Goal: Check status

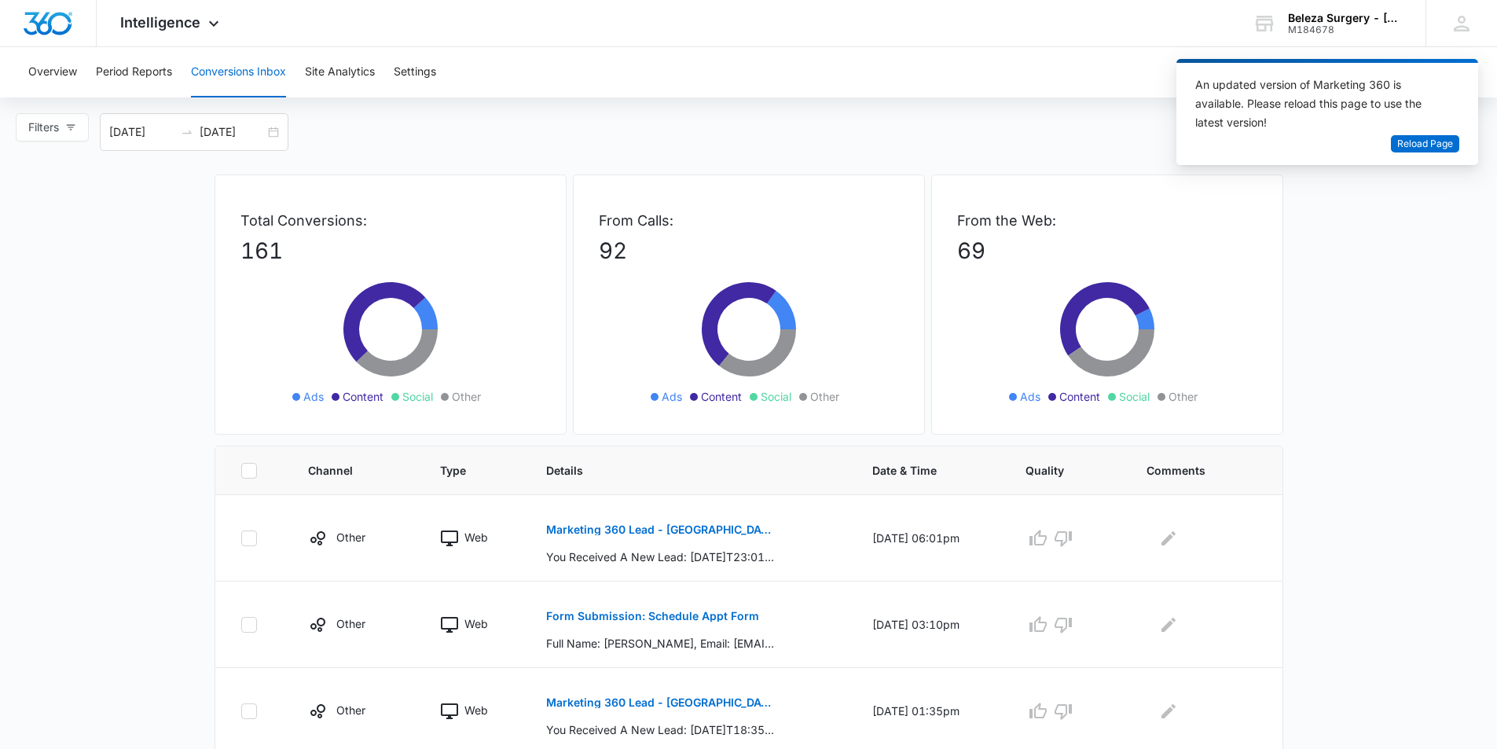
click at [768, 544] on div "Marketing 360 Lead - [GEOGRAPHIC_DATA] You Received A New Lead: [DATE]T23:01:07…" at bounding box center [690, 538] width 288 height 54
click at [671, 528] on p "Marketing 360 Lead - [GEOGRAPHIC_DATA]" at bounding box center [660, 529] width 229 height 11
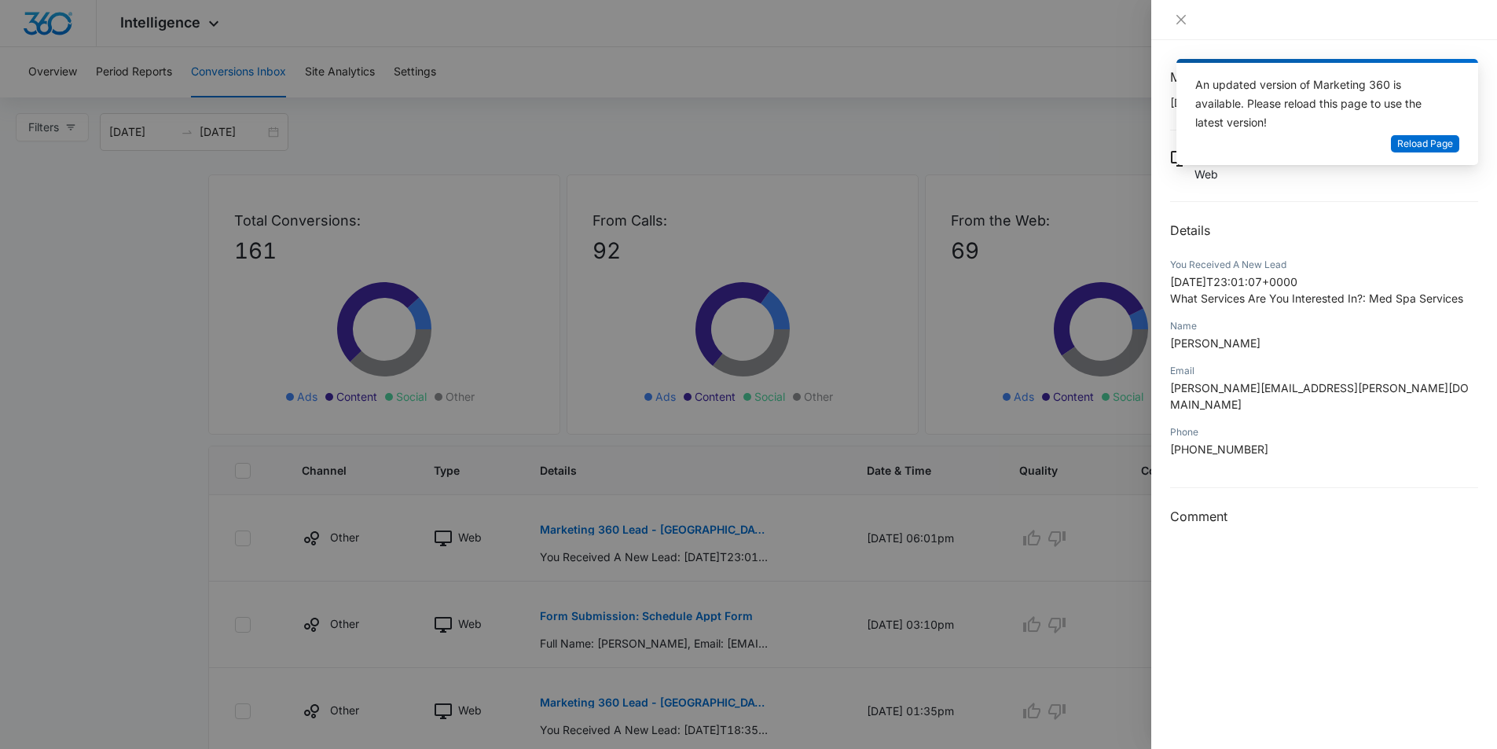
click at [820, 270] on div at bounding box center [748, 374] width 1497 height 749
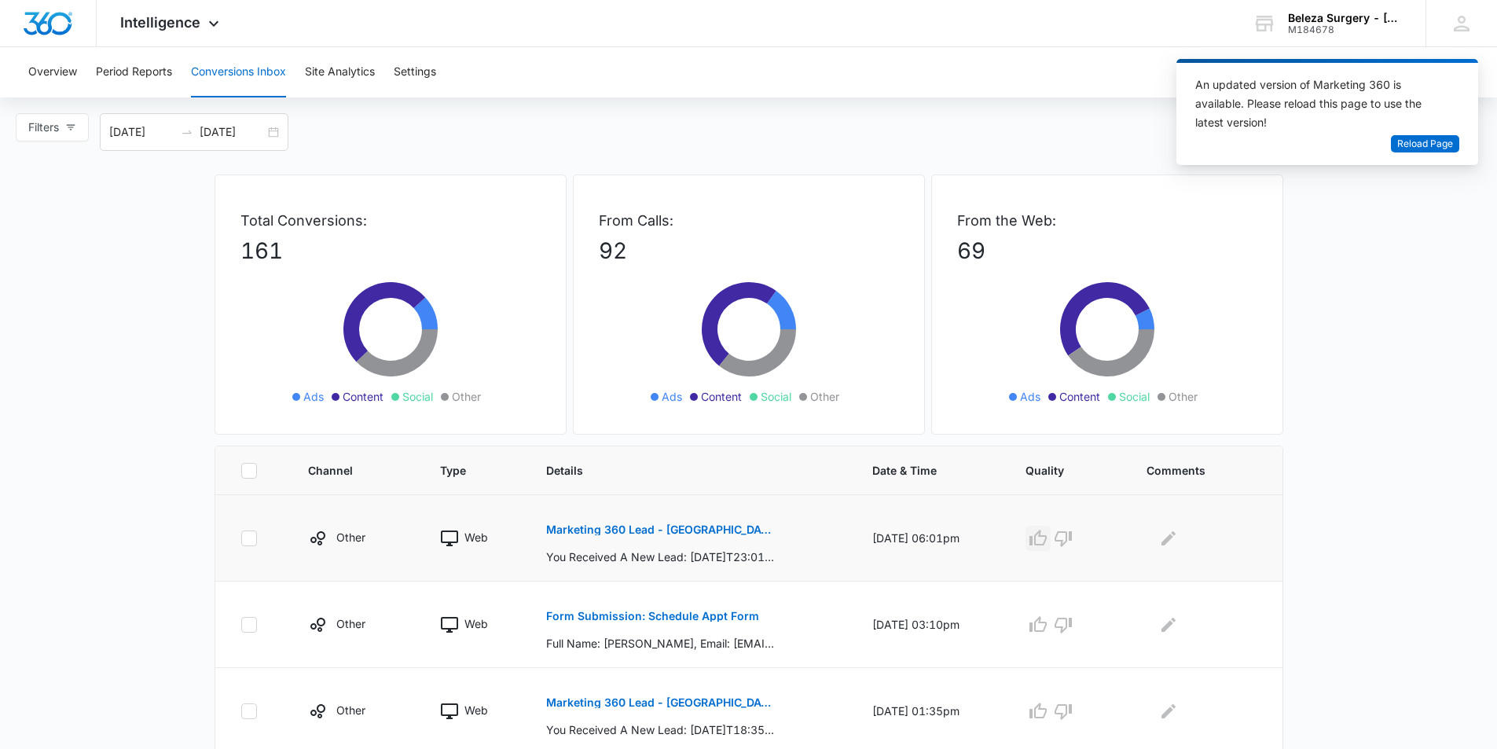
click at [1043, 534] on icon "button" at bounding box center [1037, 538] width 19 height 19
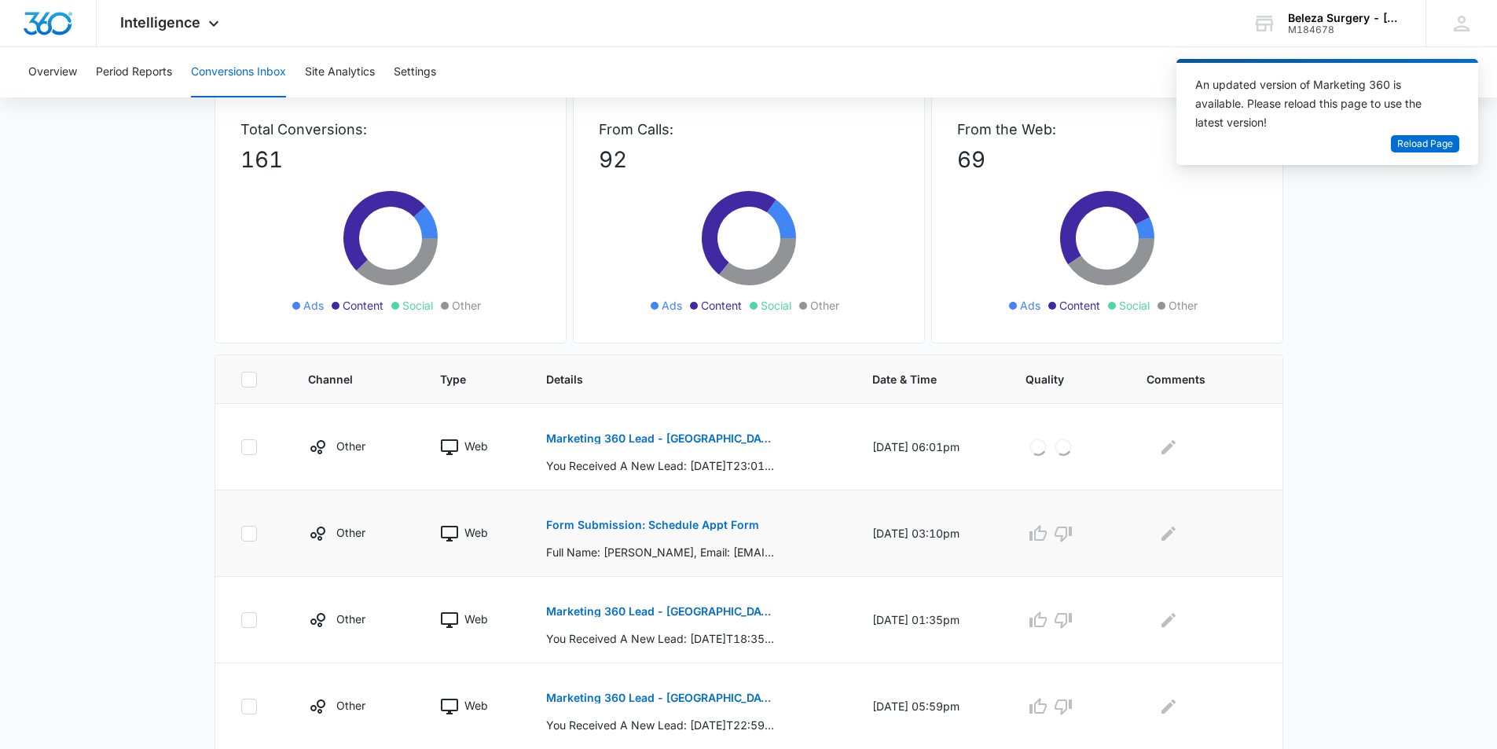
scroll to position [157, 0]
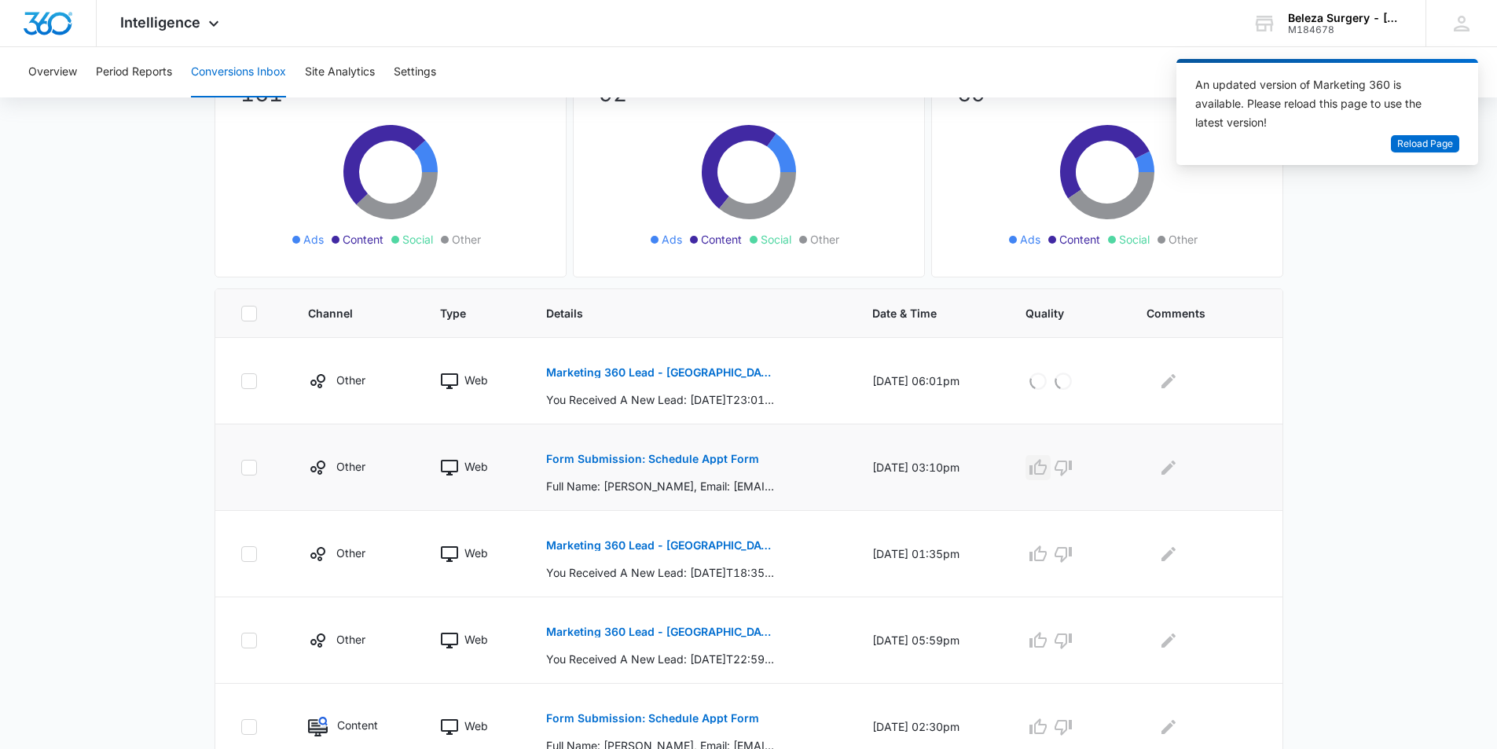
click at [1047, 470] on icon "button" at bounding box center [1037, 467] width 19 height 19
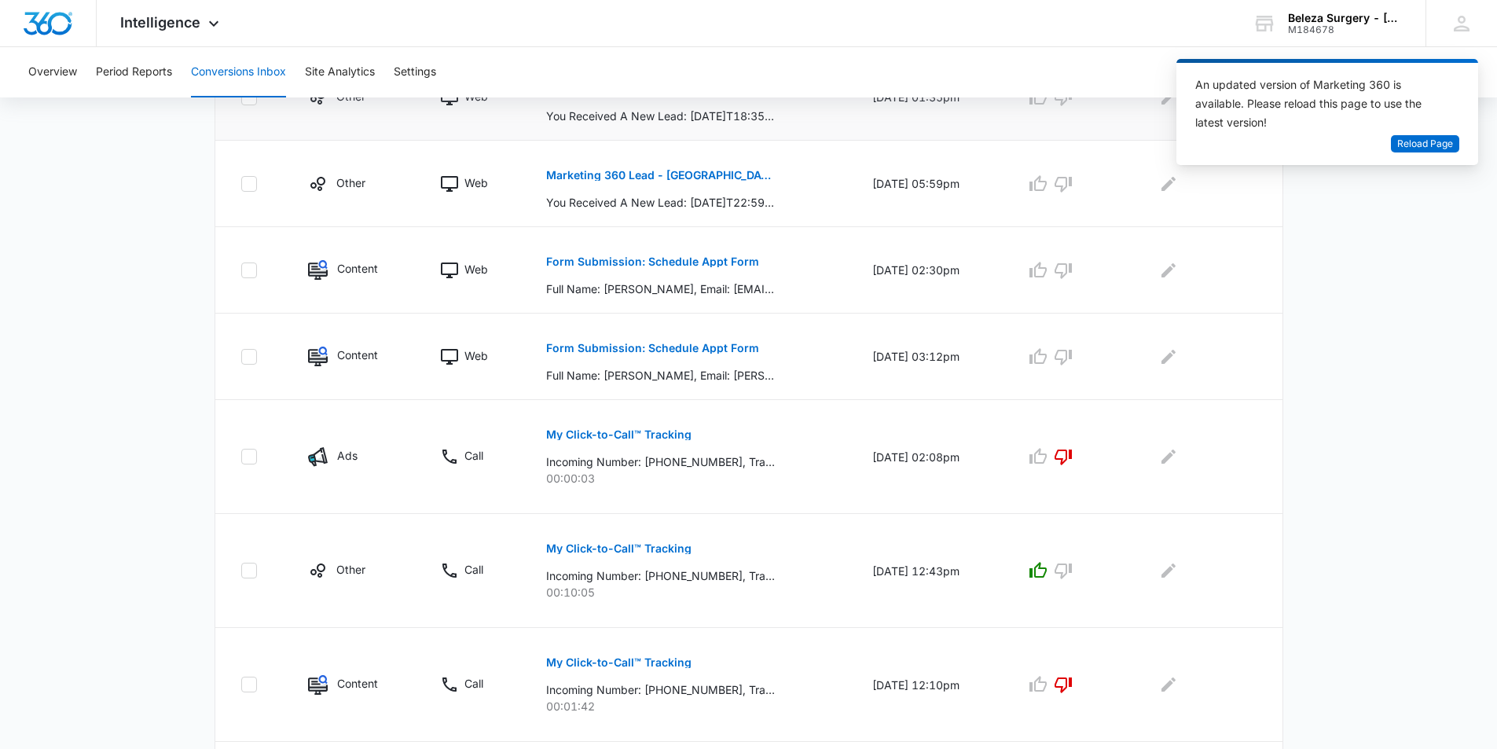
scroll to position [742, 0]
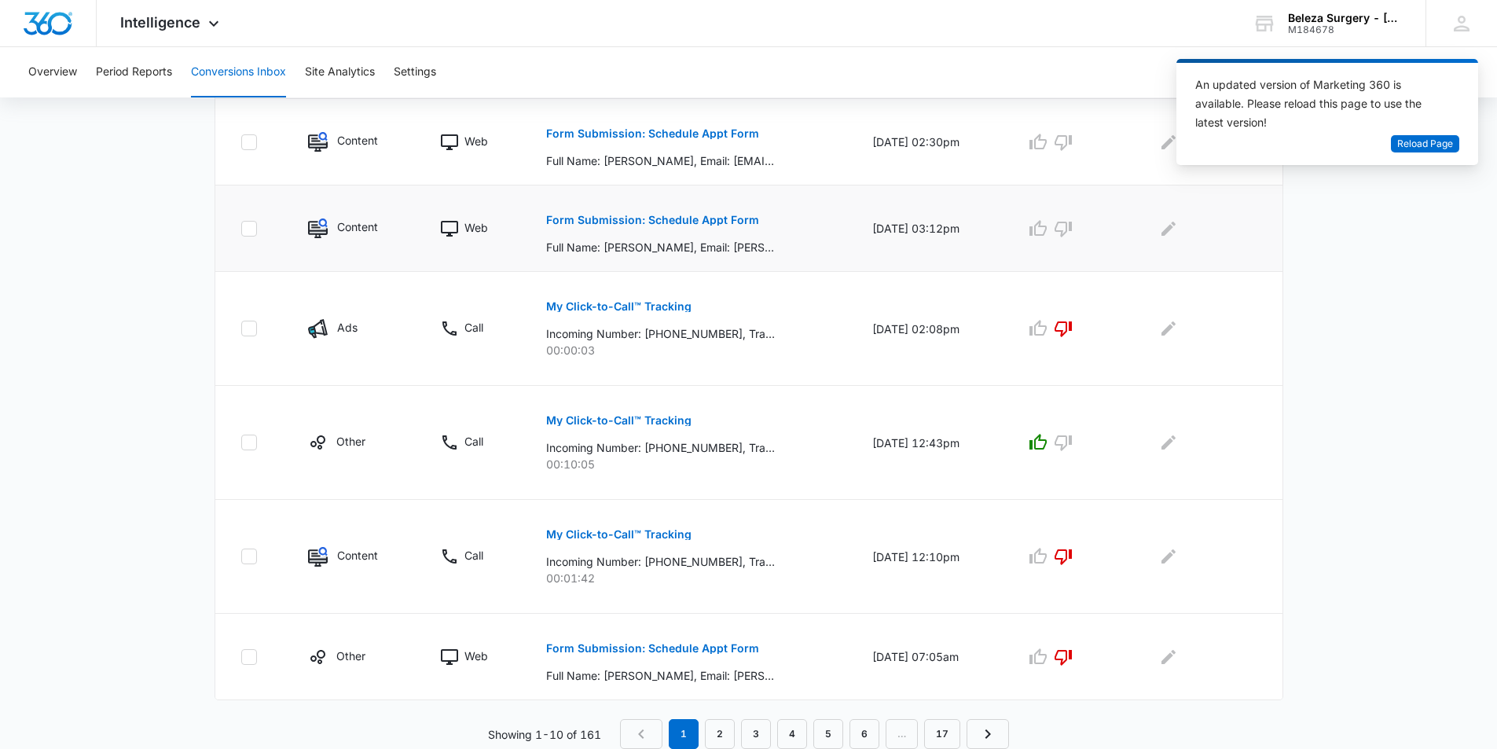
click at [659, 244] on p "Full Name: [PERSON_NAME], Email: [PERSON_NAME][EMAIL_ADDRESS][DOMAIN_NAME], Pho…" at bounding box center [660, 247] width 229 height 16
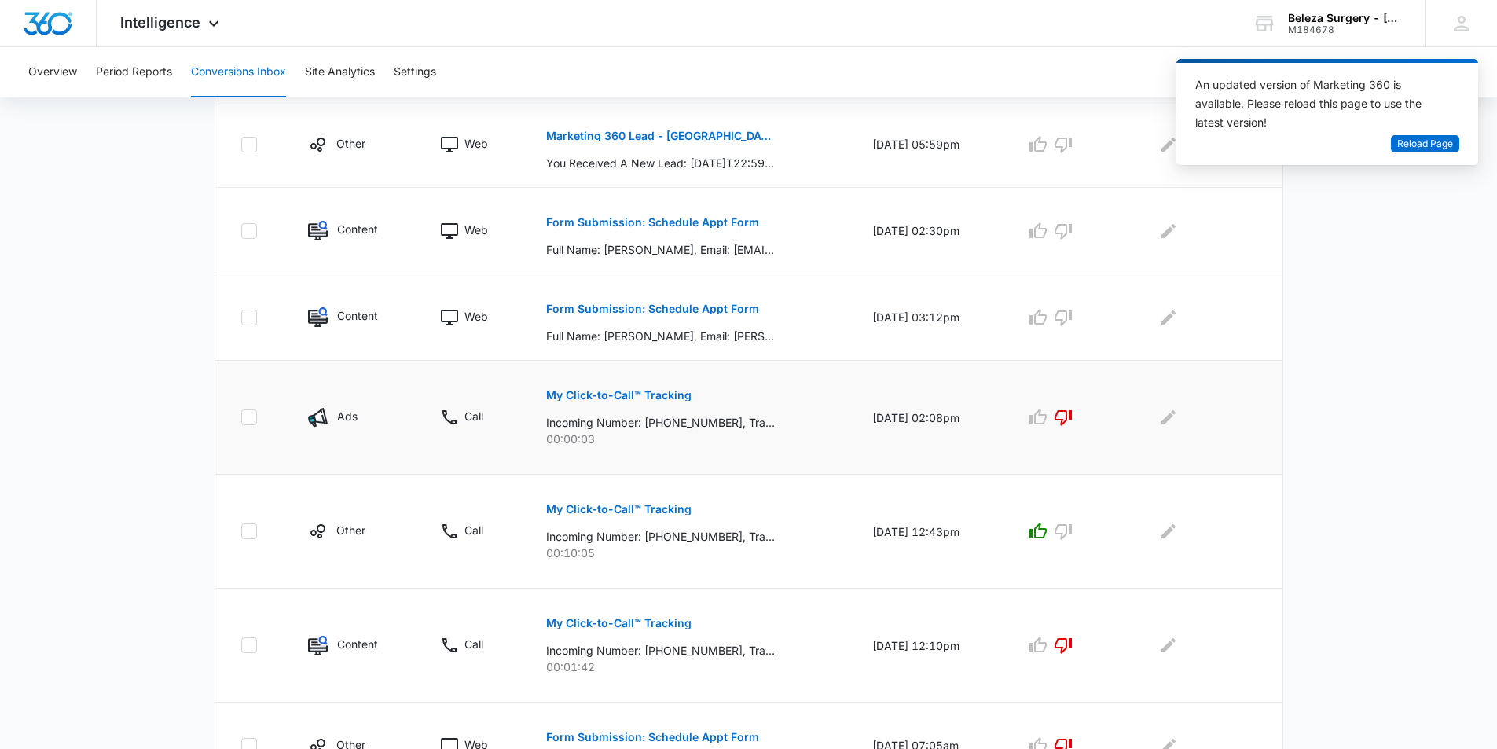
scroll to position [585, 0]
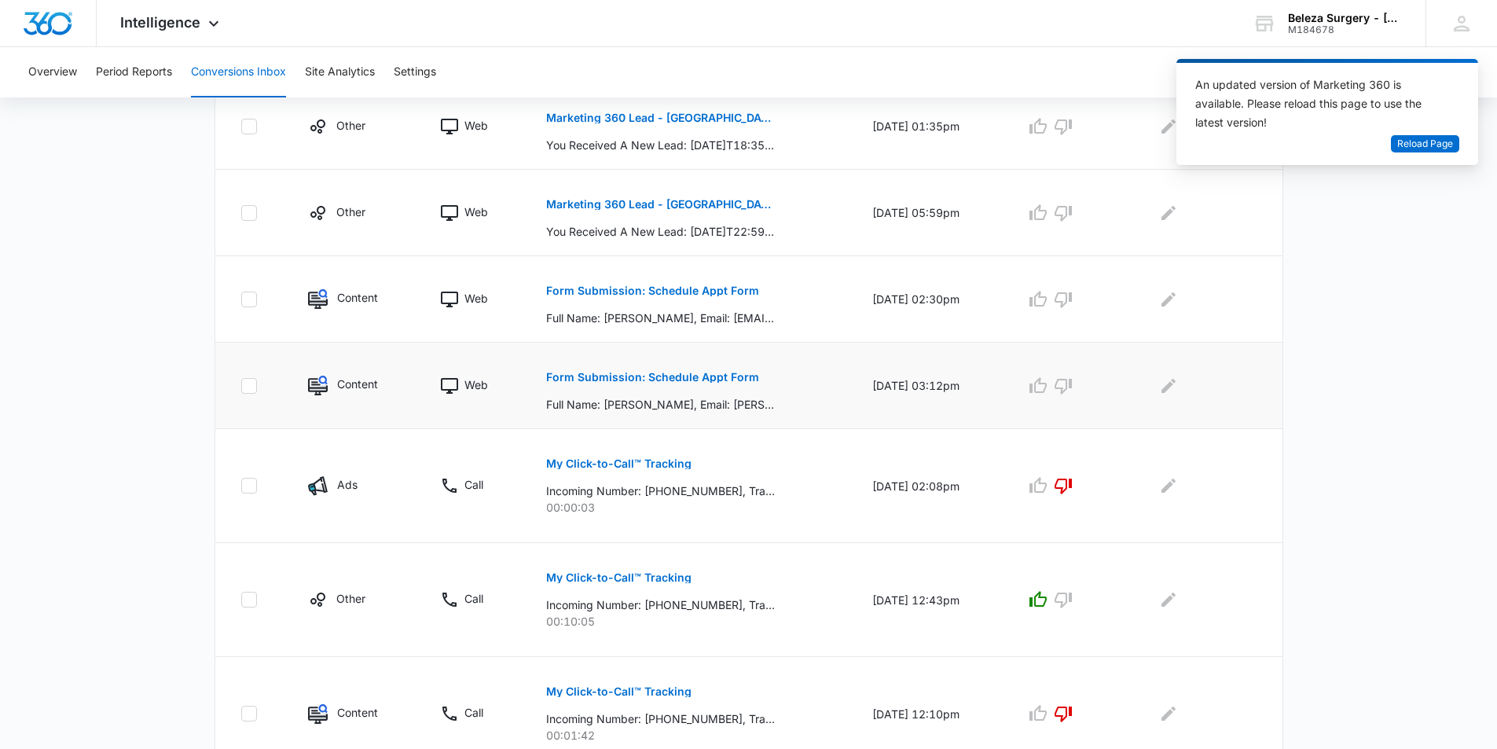
click at [676, 375] on p "Form Submission: Schedule Appt Form" at bounding box center [652, 377] width 213 height 11
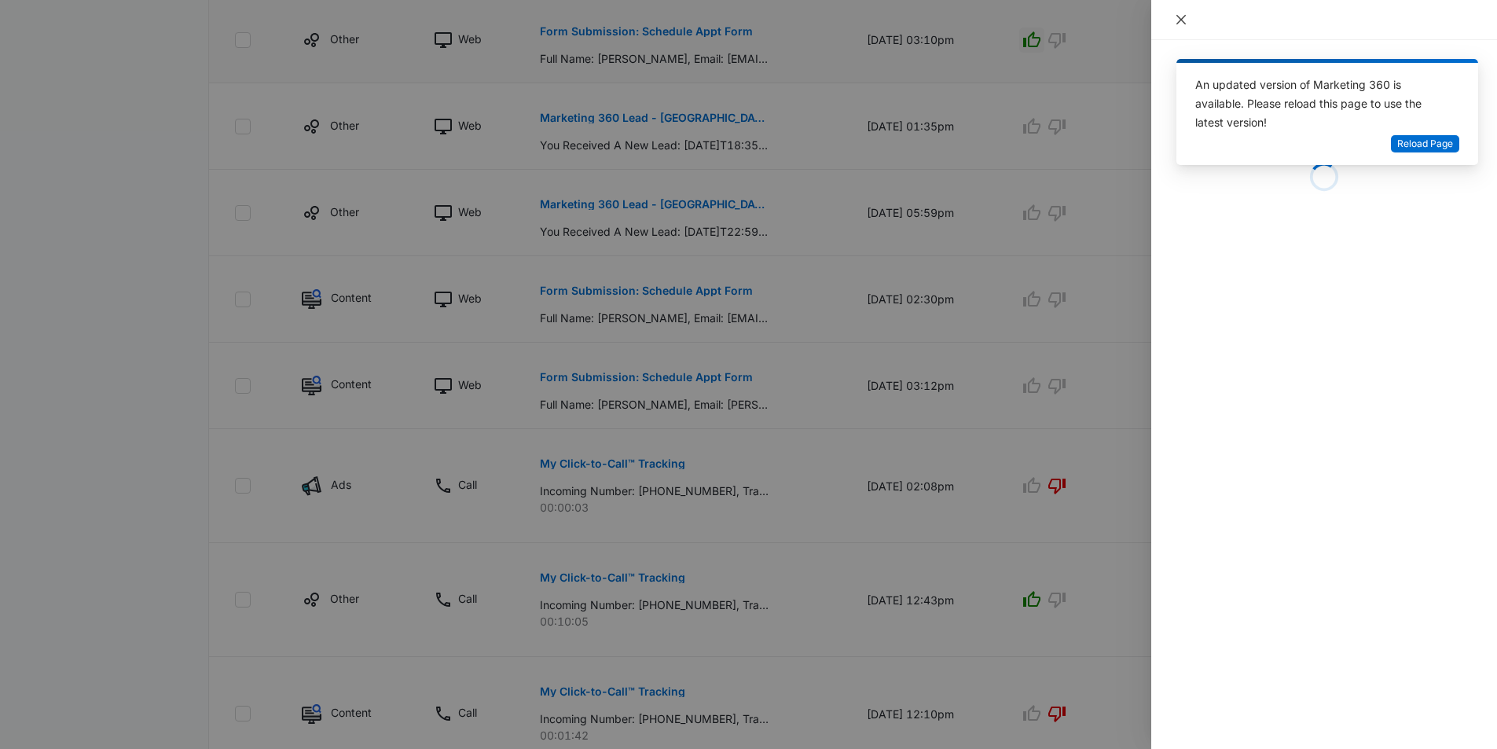
click at [1185, 24] on icon "close" at bounding box center [1180, 19] width 9 height 9
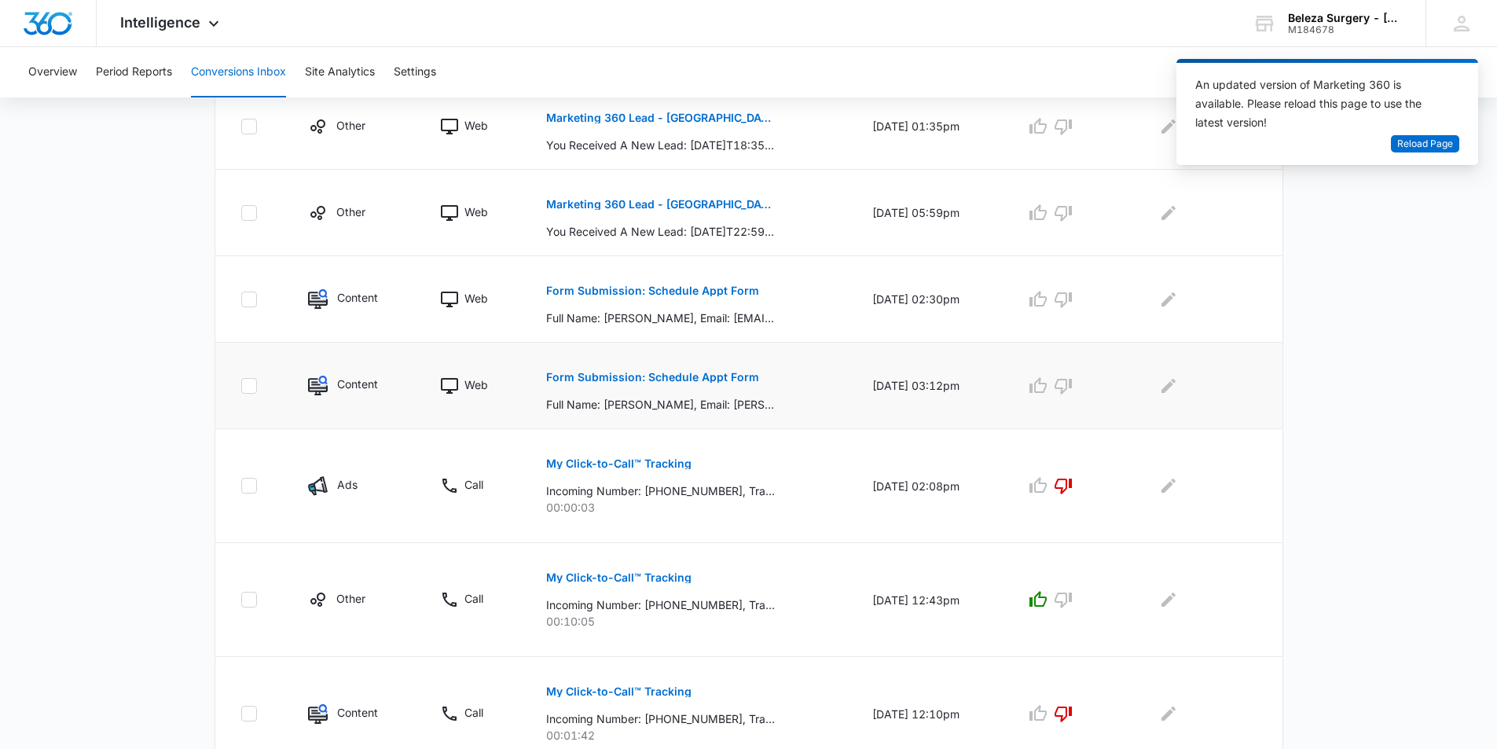
click at [638, 387] on button "Form Submission: Schedule Appt Form" at bounding box center [652, 377] width 213 height 38
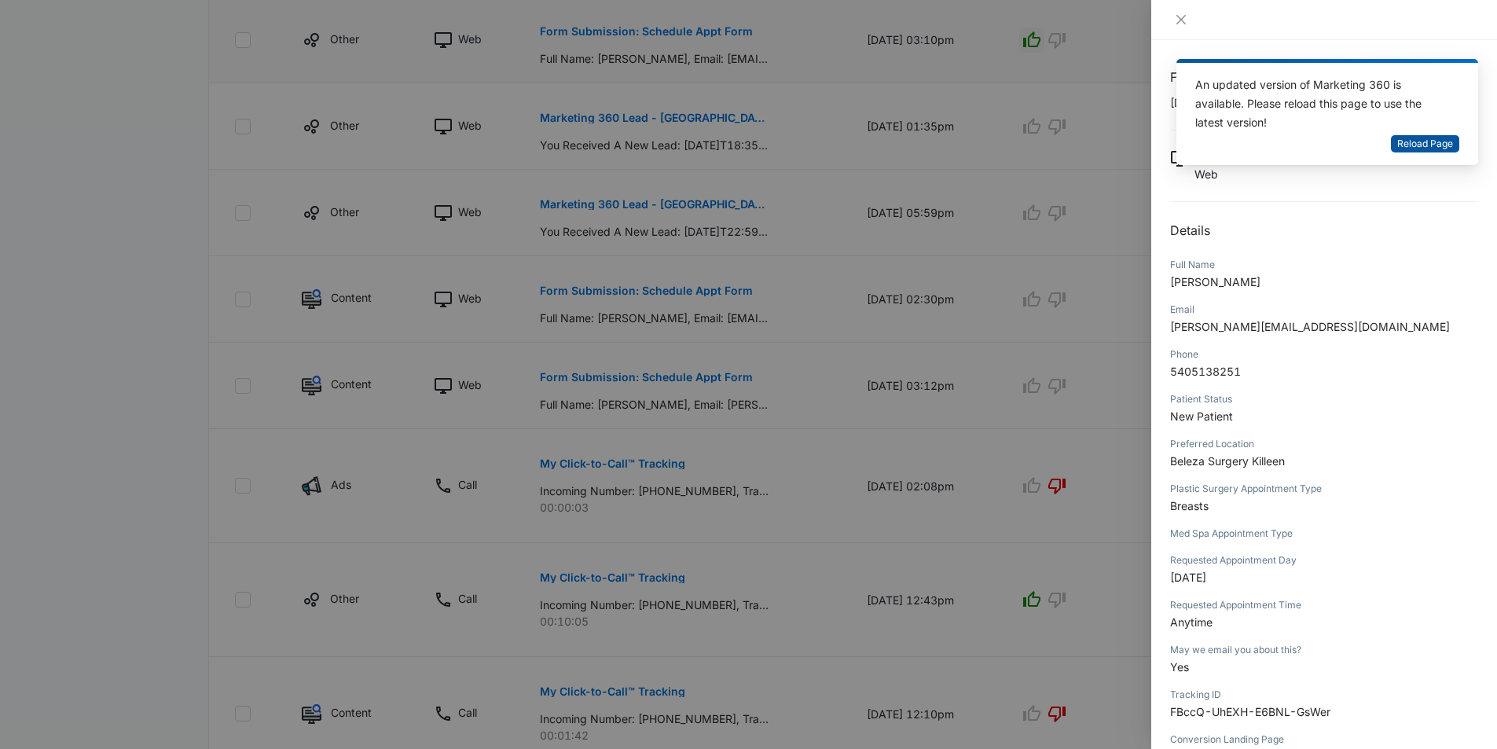
click at [1443, 148] on span "Reload Page" at bounding box center [1425, 144] width 56 height 15
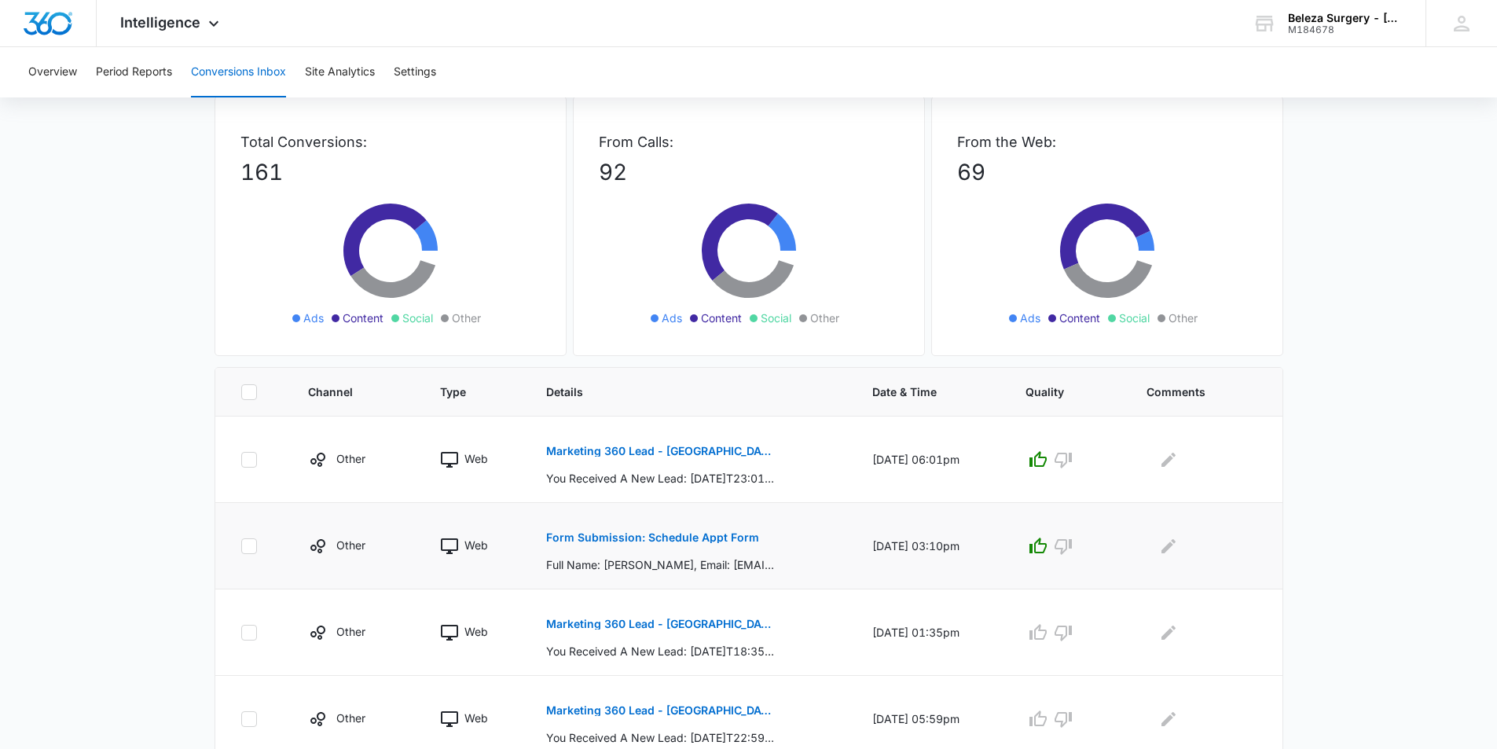
scroll to position [393, 0]
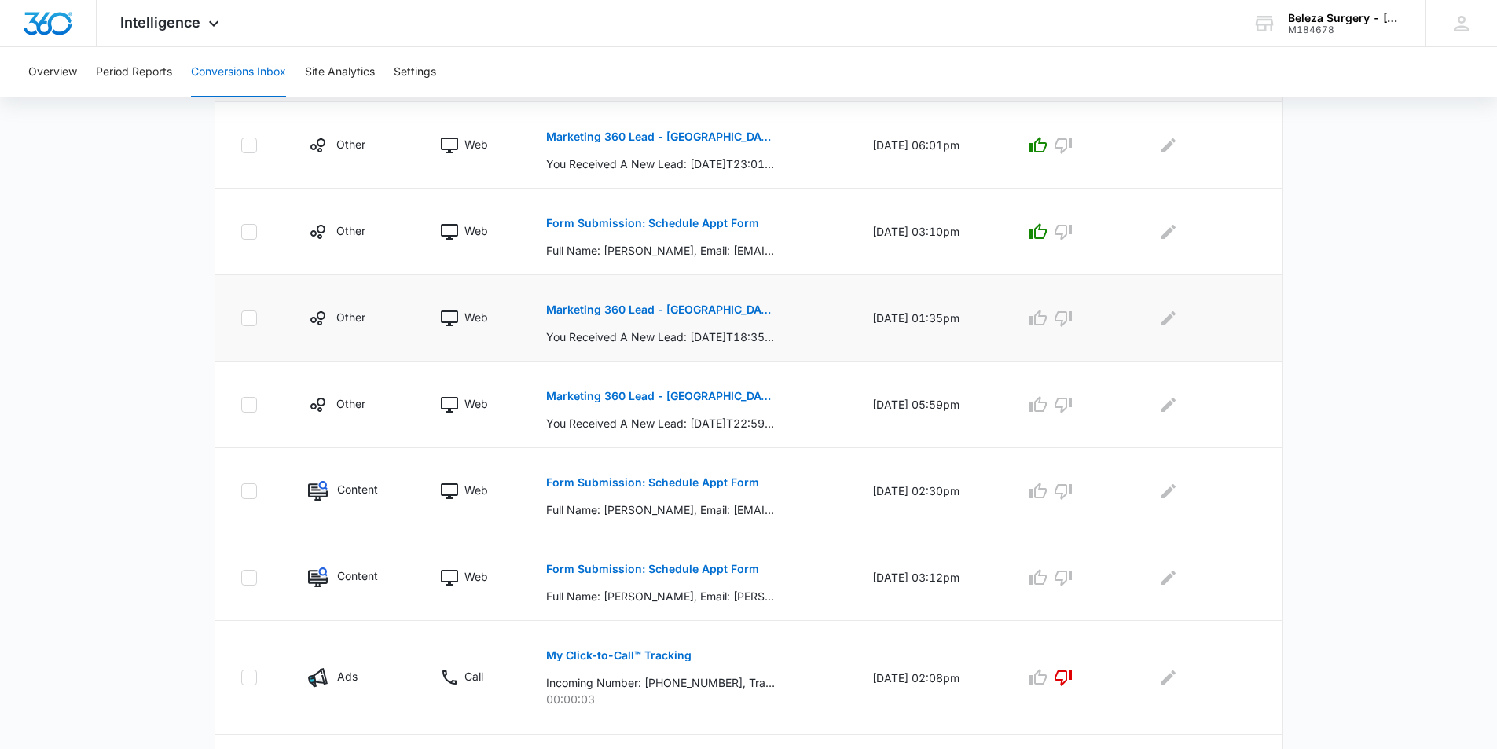
click at [687, 324] on button "Marketing 360 Lead - [GEOGRAPHIC_DATA]" at bounding box center [660, 310] width 229 height 38
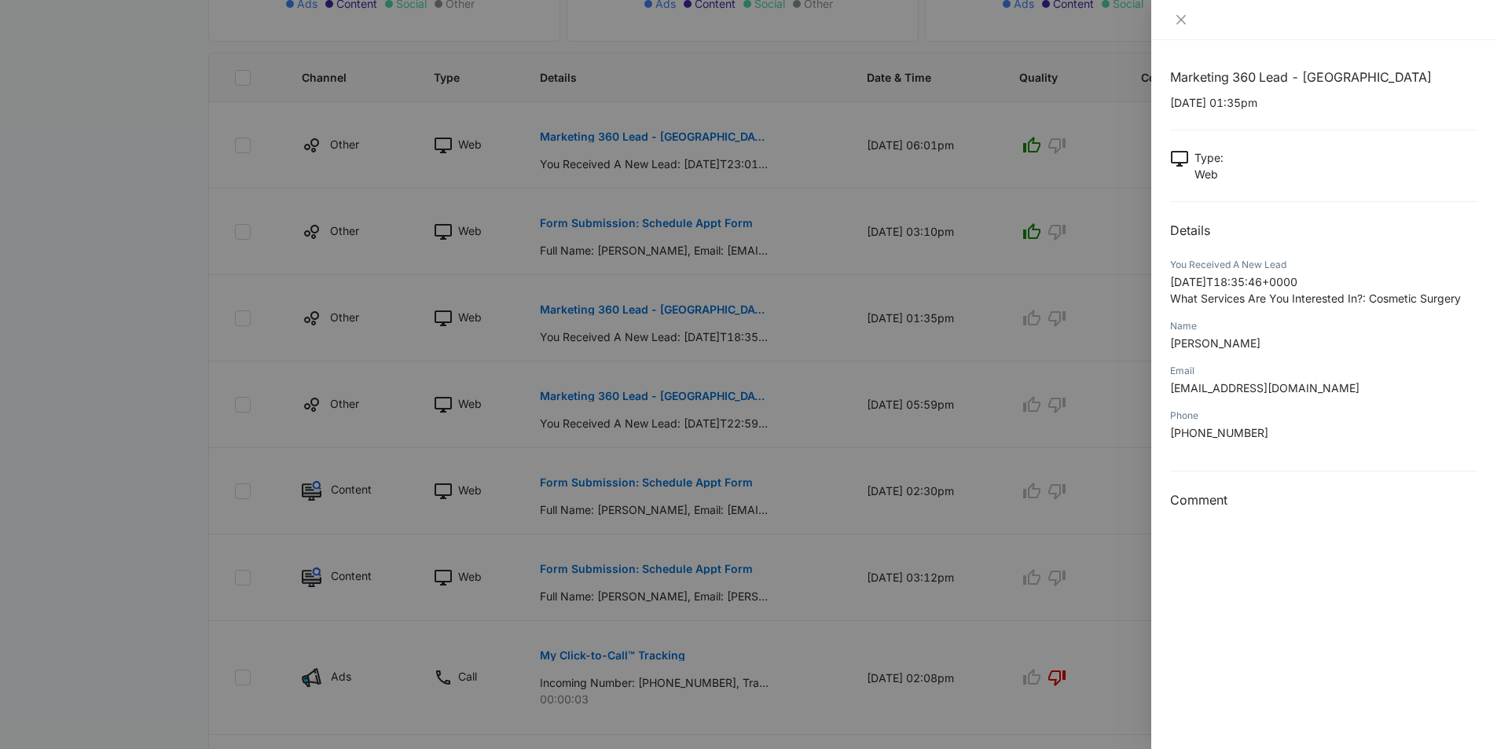
click at [835, 303] on div at bounding box center [748, 374] width 1497 height 749
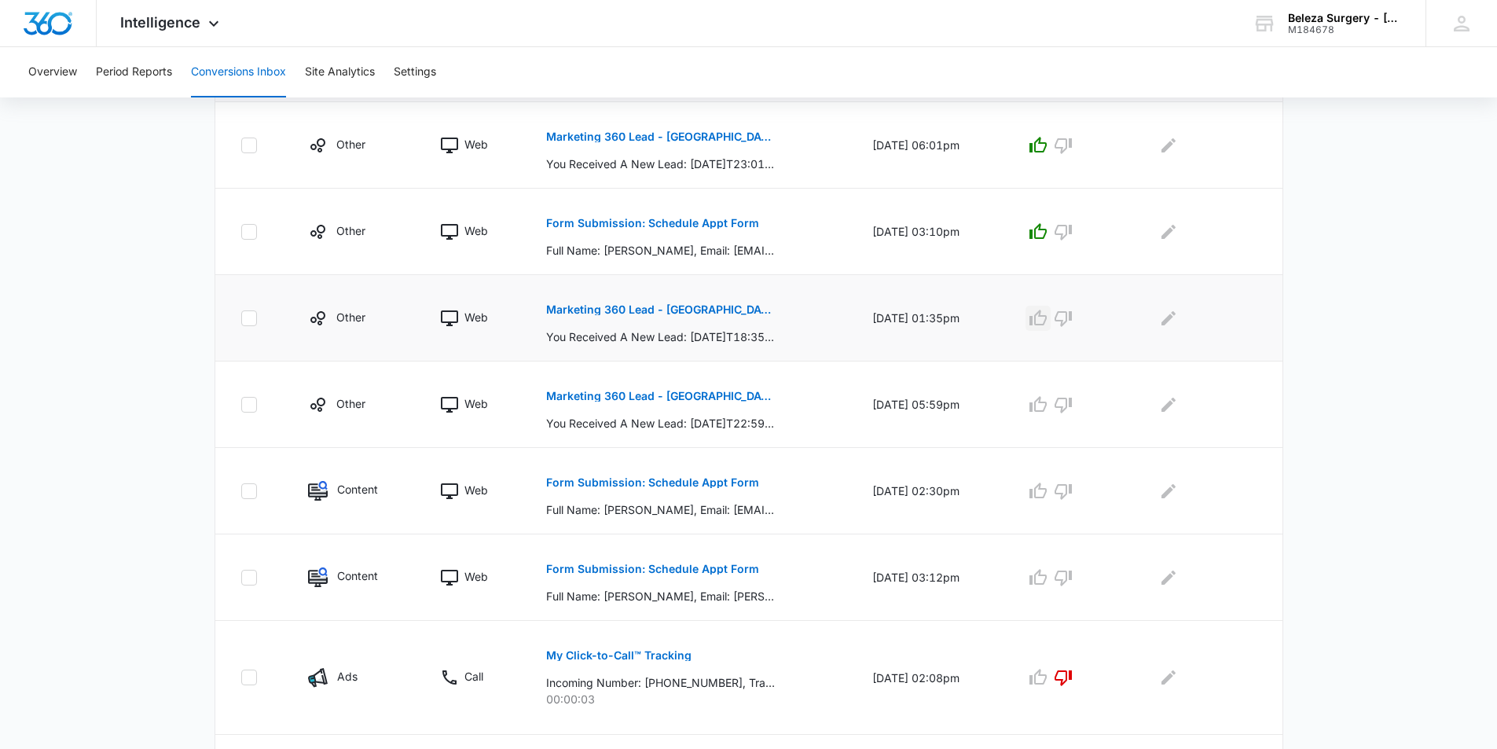
click at [1047, 317] on icon "button" at bounding box center [1037, 318] width 19 height 19
click at [580, 420] on p "You Received A New Lead: [DATE]T22:59:51+0000 What Services Are You Interested …" at bounding box center [660, 423] width 229 height 16
click at [620, 400] on p "Marketing 360 Lead - [GEOGRAPHIC_DATA]" at bounding box center [660, 395] width 229 height 11
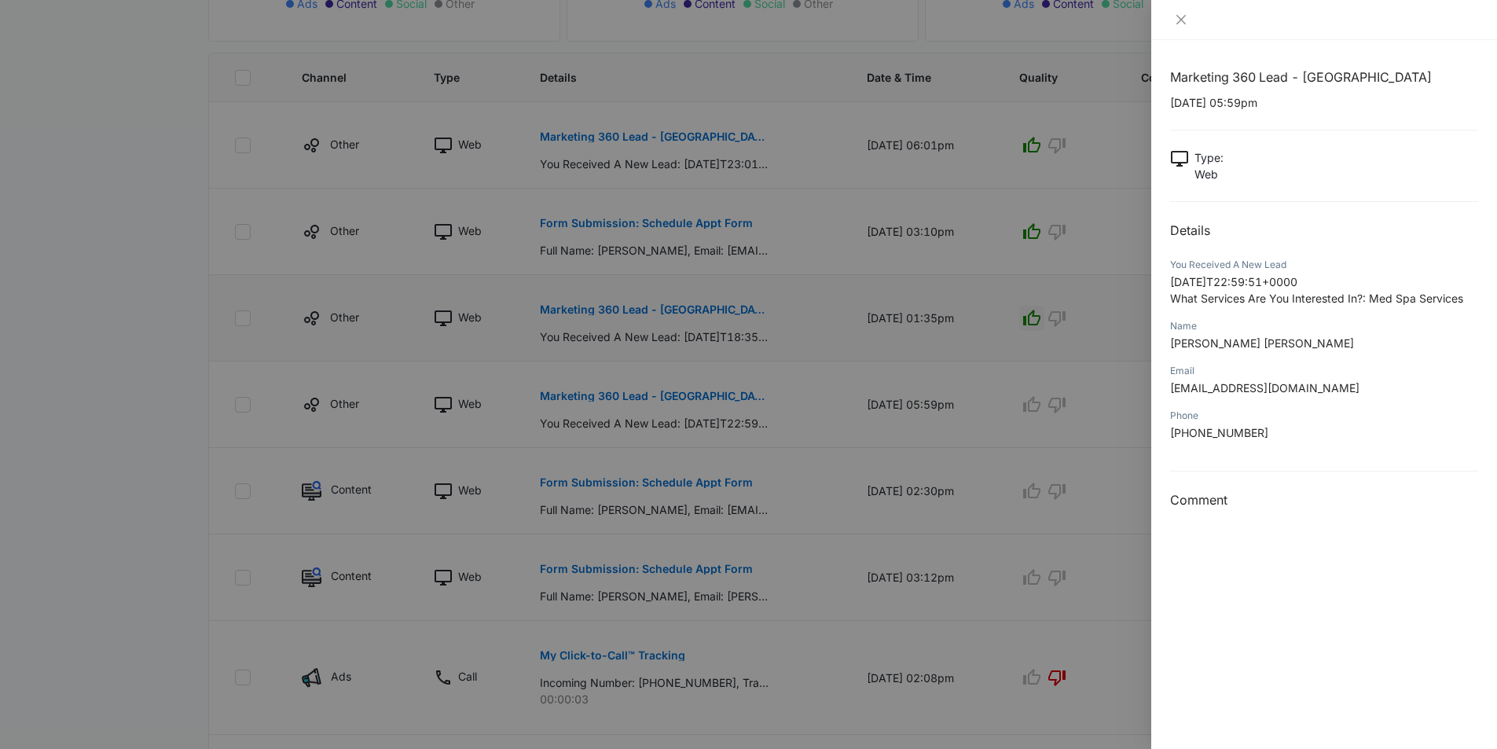
click at [194, 426] on div at bounding box center [748, 374] width 1497 height 749
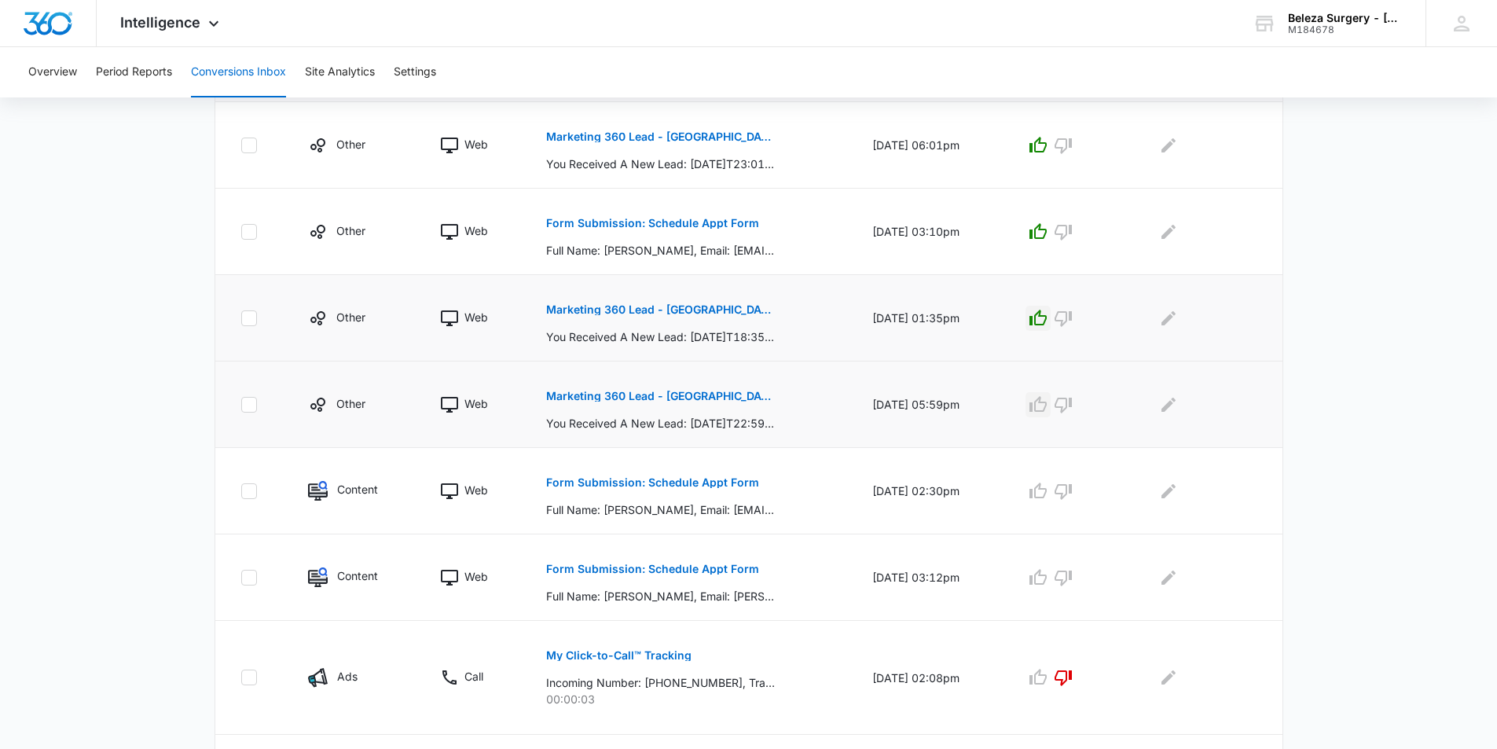
click at [1047, 400] on icon "button" at bounding box center [1037, 404] width 19 height 19
click at [1046, 490] on icon "button" at bounding box center [1037, 491] width 19 height 19
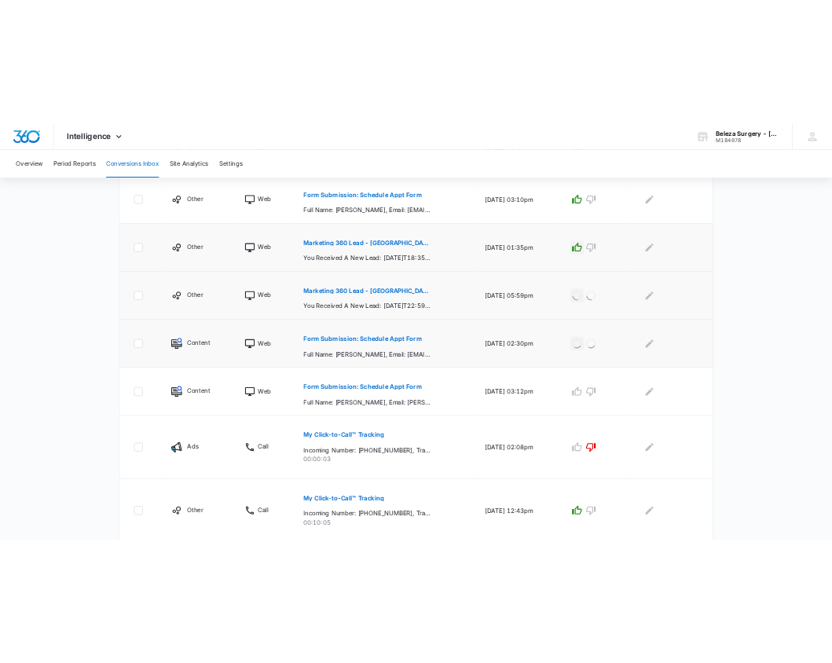
scroll to position [550, 0]
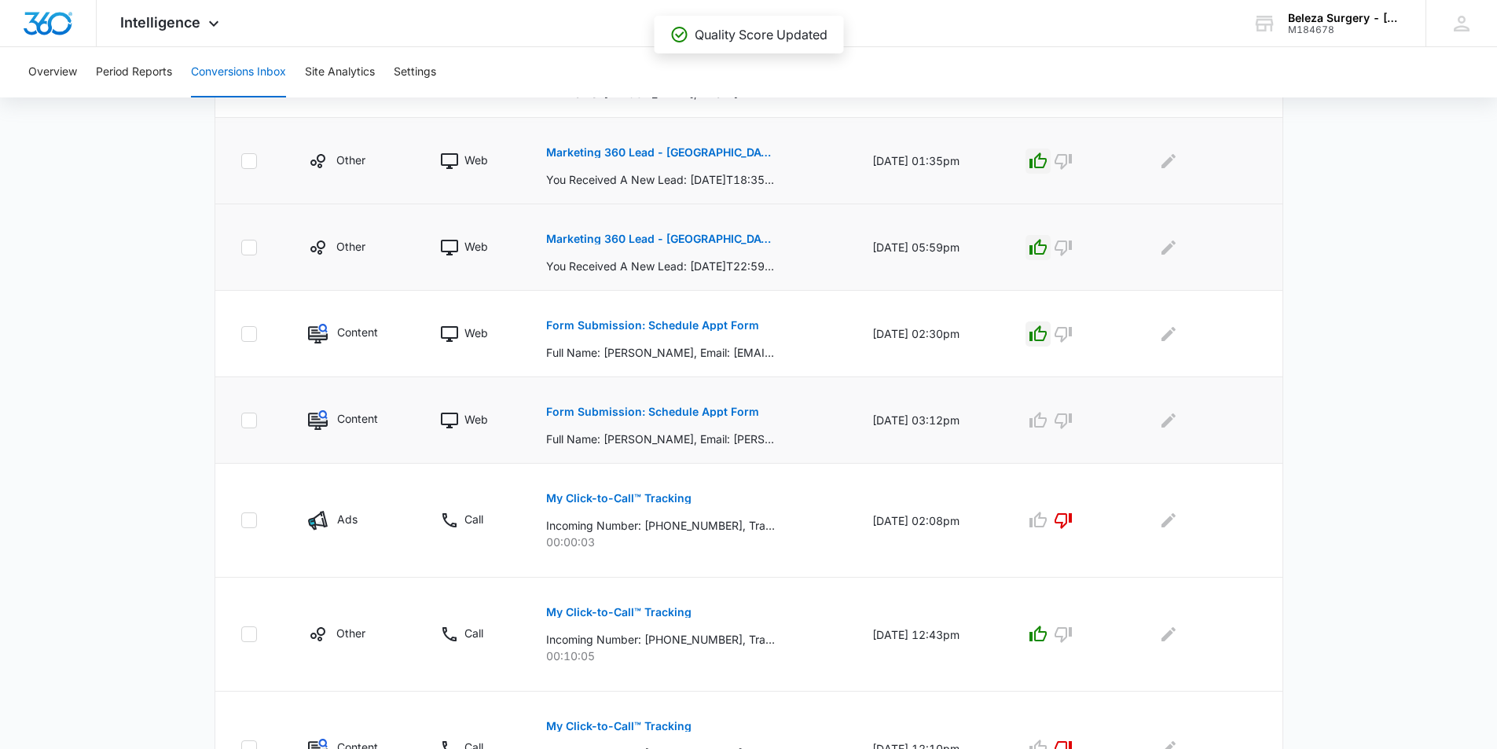
click at [691, 411] on p "Form Submission: Schedule Appt Form" at bounding box center [652, 411] width 213 height 11
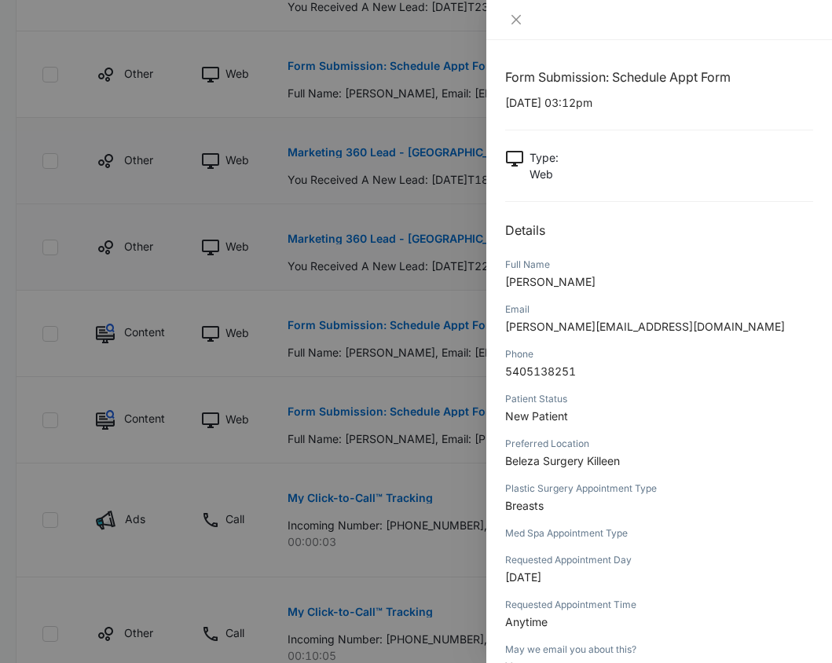
drag, startPoint x: 299, startPoint y: 312, endPoint x: 310, endPoint y: 307, distance: 12.0
click at [299, 312] on div at bounding box center [416, 331] width 832 height 663
